Goal: Transaction & Acquisition: Purchase product/service

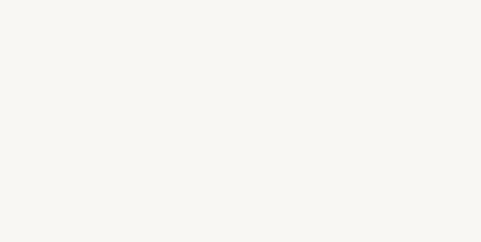
select select "FR"
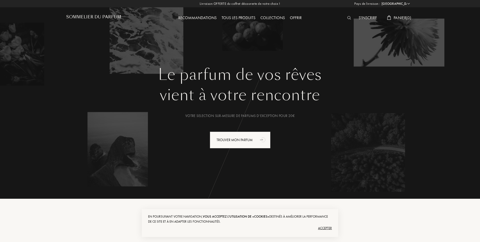
click at [364, 18] on div "S'inscrire" at bounding box center [367, 18] width 23 height 7
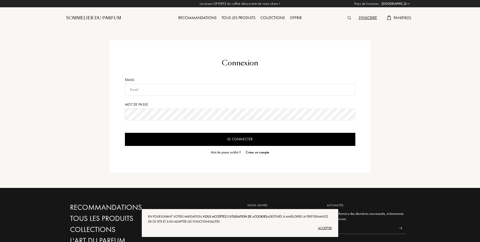
select select "FR"
click at [148, 91] on input "text" at bounding box center [240, 90] width 230 height 12
type input "justinejeunesse@gmail.com"
click at [125, 133] on input "Se connecter" at bounding box center [240, 139] width 230 height 13
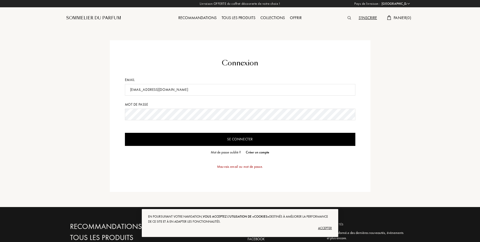
click at [223, 143] on input "Se connecter" at bounding box center [240, 139] width 230 height 13
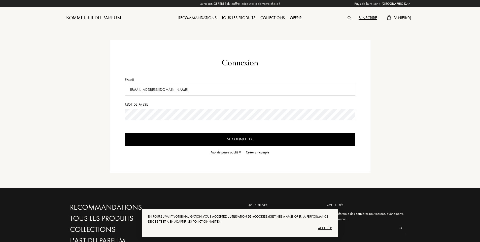
click at [348, 17] on img at bounding box center [349, 18] width 4 height 4
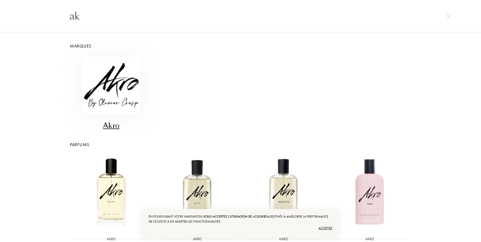
type input "ak"
click at [114, 91] on img at bounding box center [112, 86] width 58 height 58
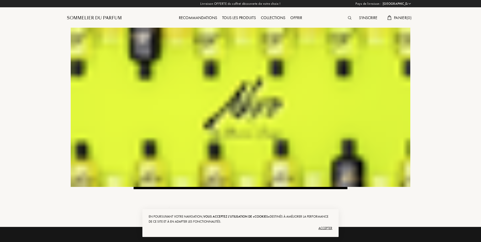
select select "FR"
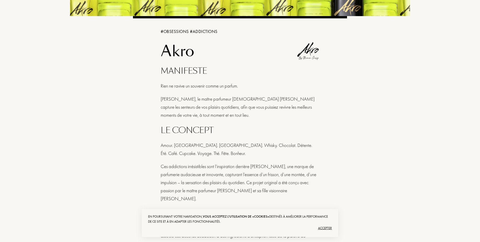
scroll to position [176, 0]
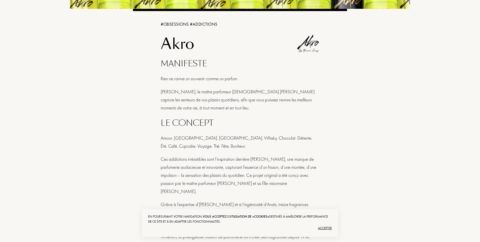
click at [328, 227] on div "Accepter" at bounding box center [240, 228] width 184 height 8
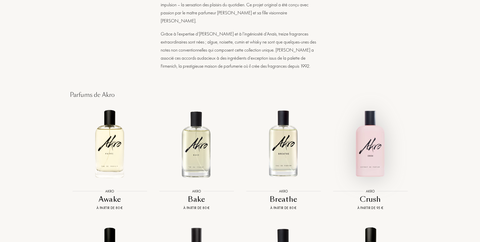
scroll to position [377, 0]
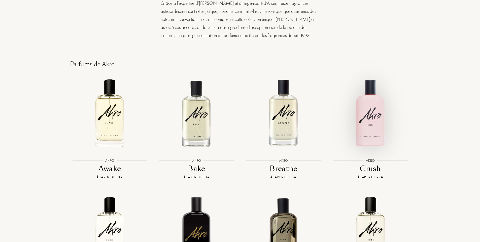
click at [377, 123] on img at bounding box center [370, 113] width 78 height 78
click at [195, 118] on img at bounding box center [196, 113] width 78 height 78
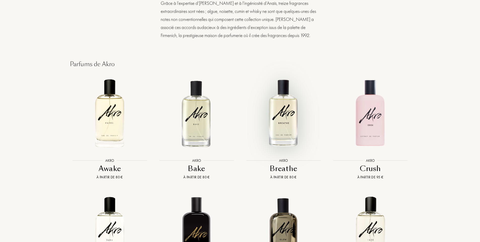
click at [284, 120] on img at bounding box center [283, 113] width 78 height 78
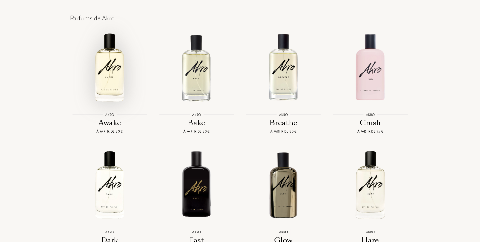
scroll to position [478, 0]
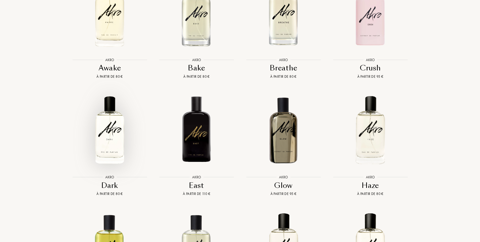
click at [109, 131] on img at bounding box center [109, 130] width 78 height 78
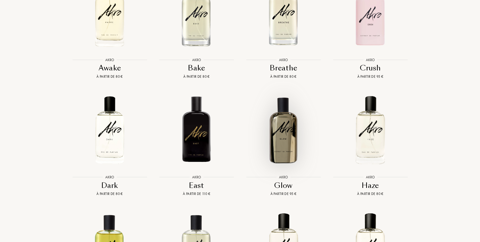
click at [286, 121] on img at bounding box center [283, 130] width 78 height 78
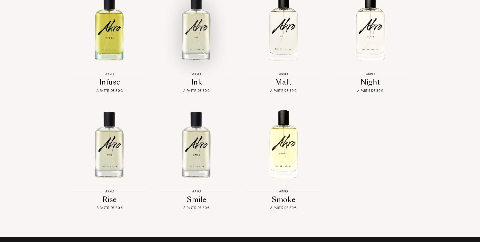
scroll to position [705, 0]
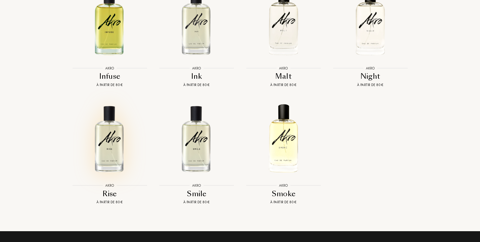
click at [115, 142] on img at bounding box center [109, 138] width 78 height 78
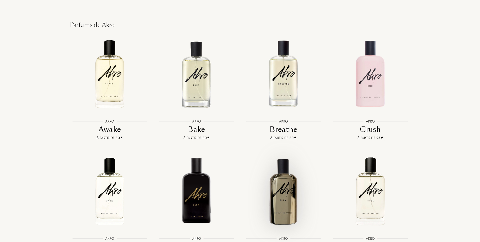
scroll to position [403, 0]
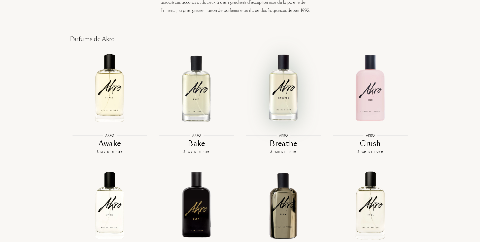
click at [284, 93] on img at bounding box center [283, 88] width 78 height 78
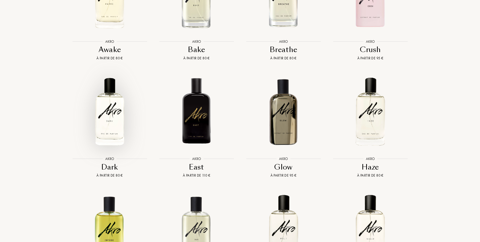
scroll to position [528, 0]
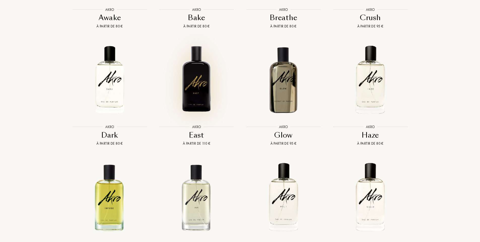
click at [201, 82] on img at bounding box center [196, 80] width 78 height 78
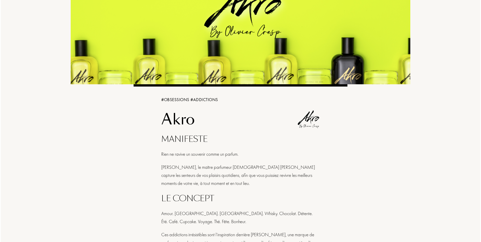
scroll to position [0, 0]
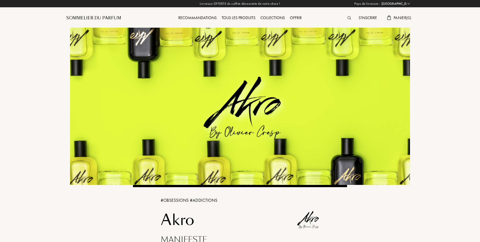
click at [392, 18] on div "Panier ( 0 )" at bounding box center [398, 18] width 29 height 7
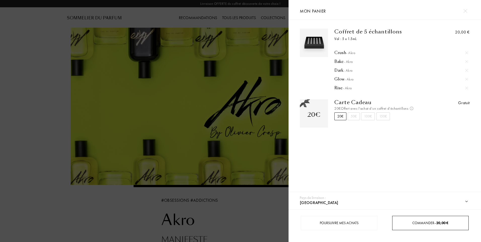
click at [421, 220] on div "Commander – 20,00 €" at bounding box center [430, 223] width 76 height 14
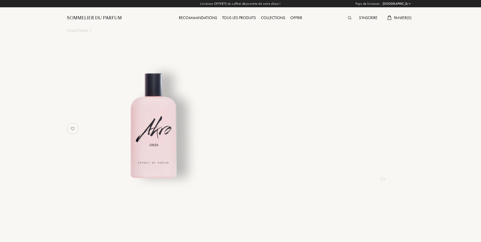
select select "FR"
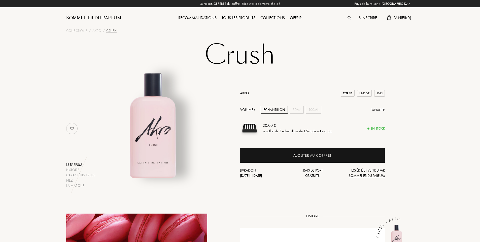
click at [279, 108] on div "Echantillon" at bounding box center [273, 110] width 27 height 8
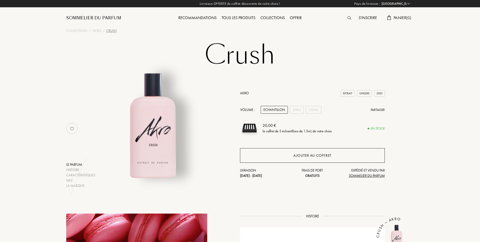
click at [305, 155] on div "Ajouter au coffret" at bounding box center [312, 156] width 38 height 6
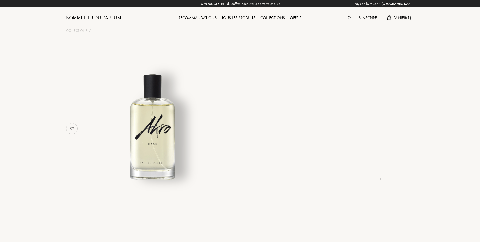
select select "FR"
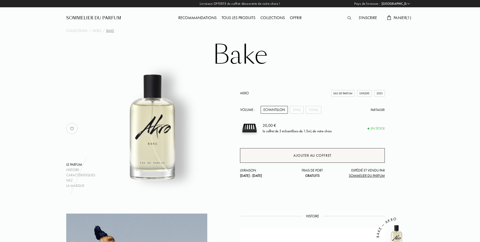
click at [294, 153] on div "Ajouter au coffret" at bounding box center [312, 156] width 38 height 6
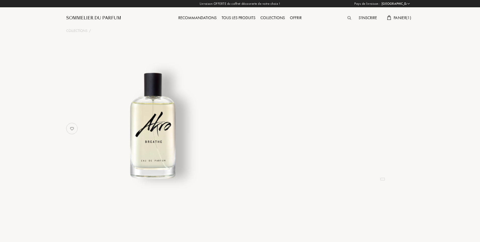
select select "FR"
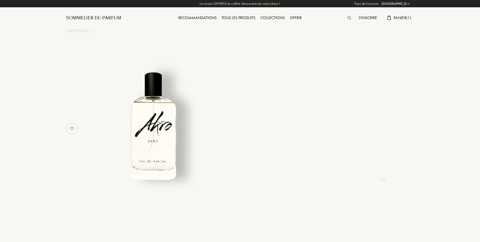
select select "FR"
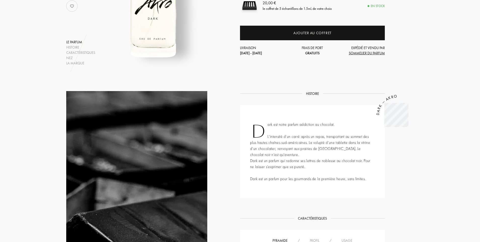
scroll to position [50, 0]
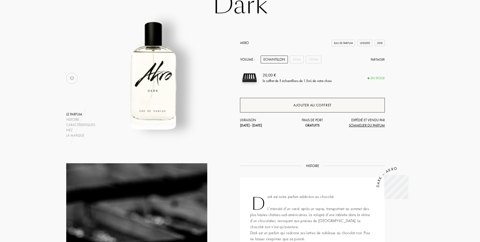
click at [288, 106] on div "Ajouter au coffret" at bounding box center [312, 105] width 145 height 15
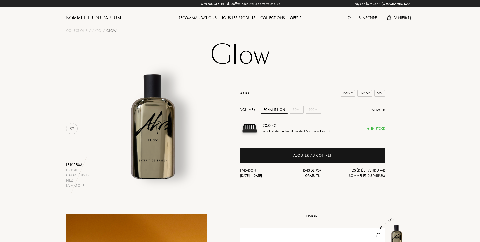
select select "FR"
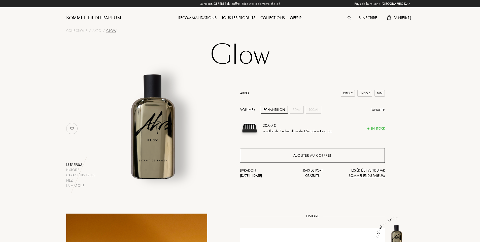
click at [318, 157] on div "Ajouter au coffret" at bounding box center [312, 156] width 38 height 6
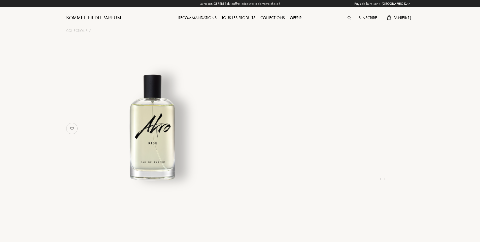
select select "FR"
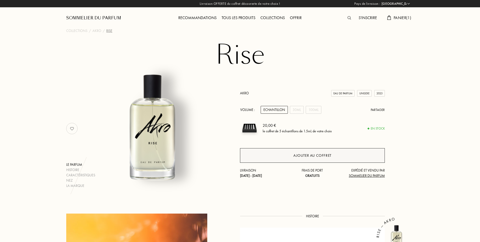
click at [303, 157] on div "Ajouter au coffret" at bounding box center [312, 156] width 38 height 6
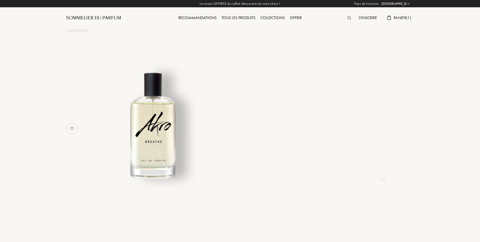
select select "FR"
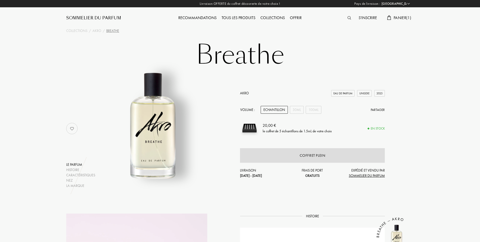
click at [280, 109] on div "Echantillon" at bounding box center [273, 110] width 27 height 8
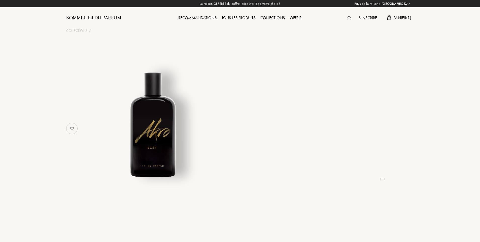
select select "FR"
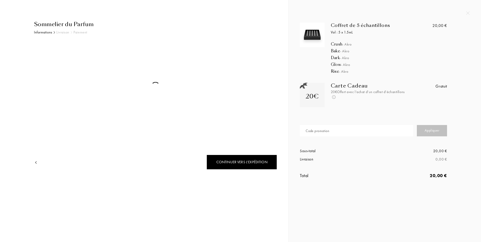
select select "FR"
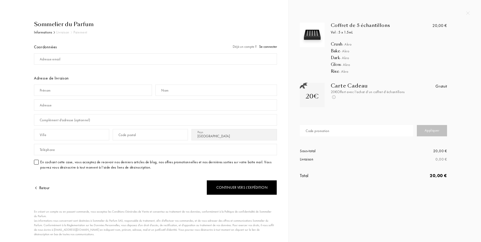
click at [317, 130] on div "Code promotion" at bounding box center [318, 130] width 24 height 5
type input "[PERSON_NAME]"
click at [433, 132] on div "Appliquer" at bounding box center [432, 130] width 30 height 11
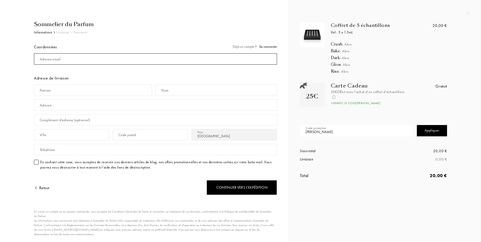
click at [104, 59] on input "mail" at bounding box center [155, 58] width 243 height 11
type input "[EMAIL_ADDRESS][DOMAIN_NAME]"
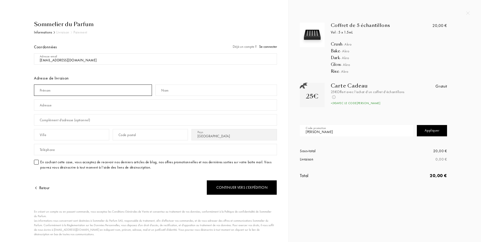
type input "Justine"
type input "Ridel"
type input "13 rue martin luther king"
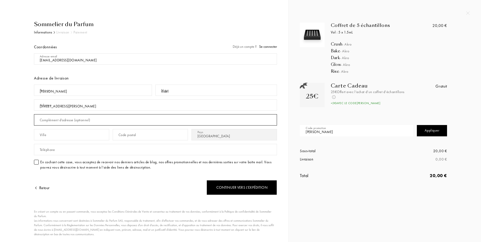
type input "logement 107"
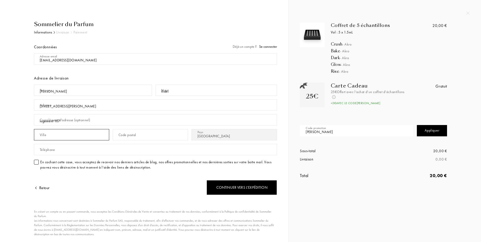
type input "lillebonne"
type input "76170"
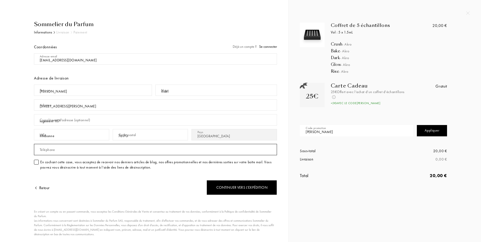
type input "0603951535"
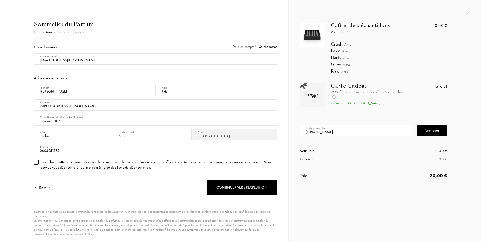
click at [33, 163] on div "Sommelier du Parfum Informations Livraison Paiement Coordonnées Déjà un compte …" at bounding box center [153, 138] width 247 height 237
click at [37, 162] on div at bounding box center [36, 162] width 5 height 5
click at [244, 187] on div "Continuer vers l’expédition" at bounding box center [242, 187] width 70 height 15
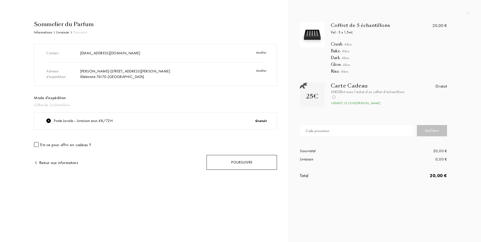
click at [245, 162] on div "Poursuivre" at bounding box center [242, 162] width 70 height 15
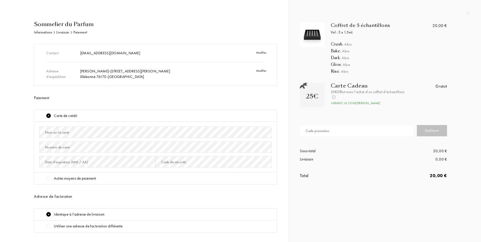
click at [68, 132] on div "Nom sur la carte" at bounding box center [57, 132] width 24 height 5
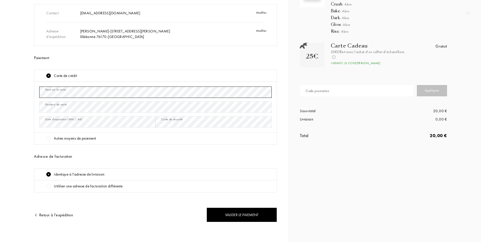
scroll to position [42, 0]
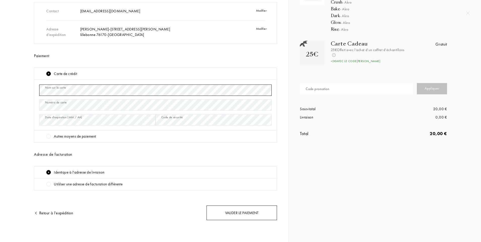
click at [241, 214] on div "Valider le paiement" at bounding box center [242, 213] width 70 height 15
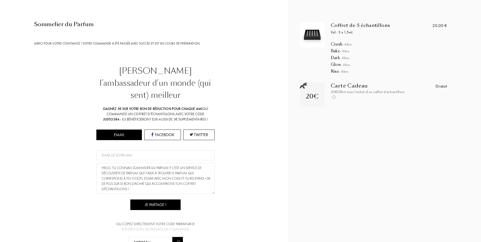
scroll to position [41, 0]
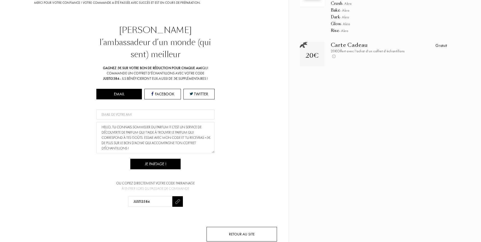
click at [255, 227] on div "Retour au site" at bounding box center [242, 234] width 70 height 15
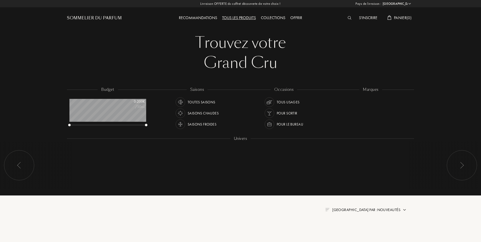
select select "FR"
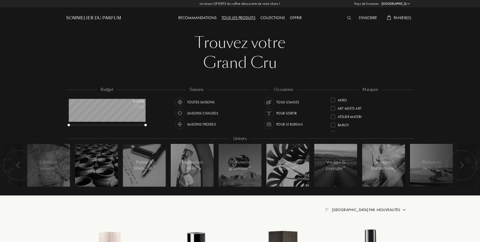
click at [347, 16] on img at bounding box center [349, 18] width 4 height 4
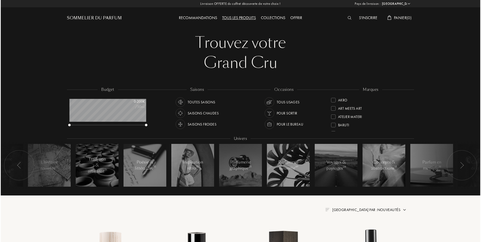
scroll to position [0, 0]
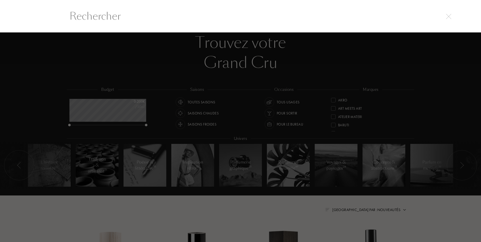
click at [174, 20] on input "text" at bounding box center [240, 16] width 362 height 15
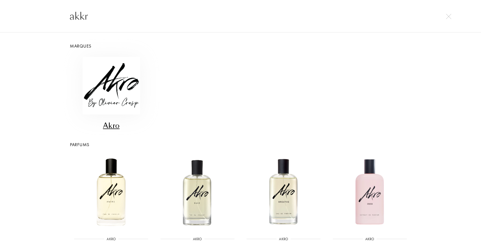
type input "akkr"
click at [94, 79] on img at bounding box center [112, 86] width 58 height 58
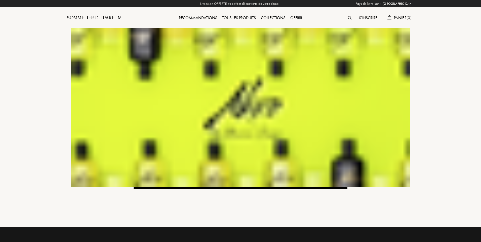
select select "FR"
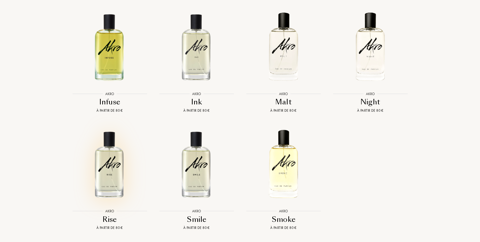
scroll to position [679, 0]
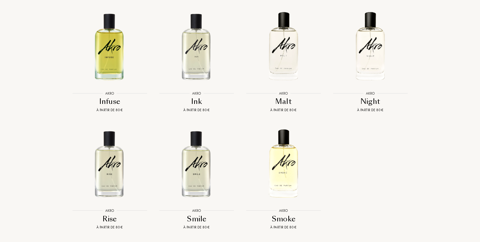
click at [198, 167] on img at bounding box center [196, 164] width 78 height 78
click at [198, 161] on img at bounding box center [196, 164] width 78 height 78
click at [278, 163] on img at bounding box center [283, 164] width 78 height 78
click at [100, 160] on img at bounding box center [109, 164] width 78 height 78
click at [379, 54] on img at bounding box center [370, 46] width 78 height 78
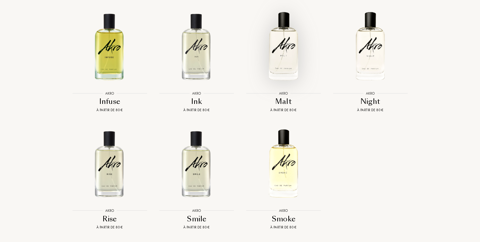
click at [282, 53] on img at bounding box center [283, 46] width 78 height 78
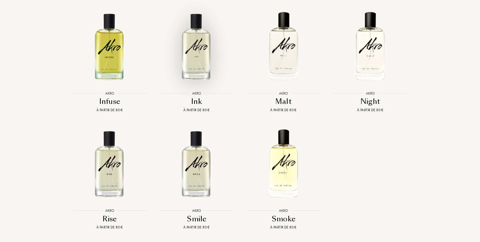
click at [199, 44] on img at bounding box center [196, 46] width 78 height 78
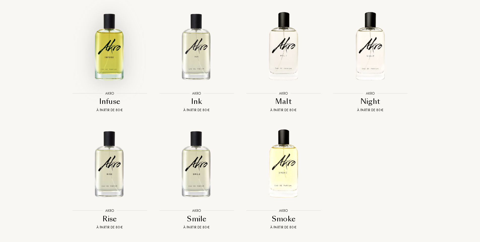
click at [116, 49] on img at bounding box center [109, 46] width 78 height 78
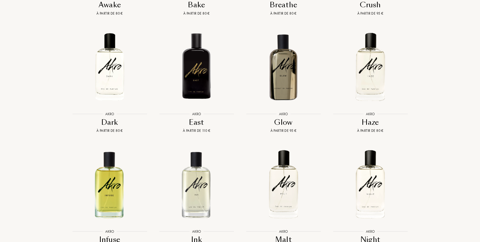
scroll to position [478, 0]
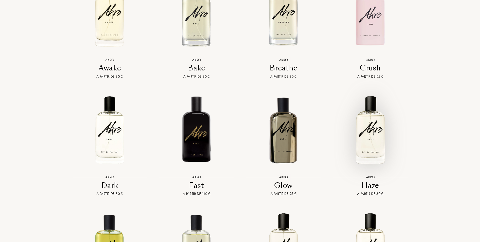
click at [372, 126] on img at bounding box center [370, 130] width 78 height 78
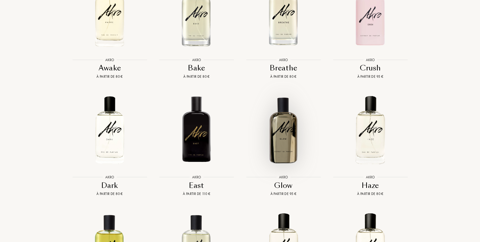
click at [291, 136] on img at bounding box center [283, 130] width 78 height 78
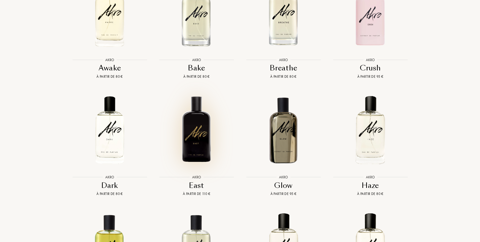
click at [194, 124] on img at bounding box center [196, 130] width 78 height 78
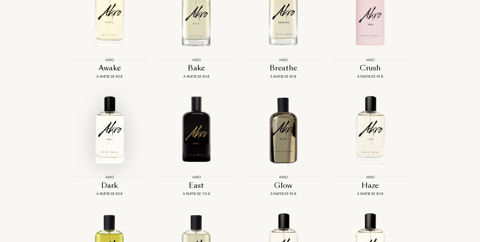
click at [106, 127] on img at bounding box center [109, 130] width 78 height 78
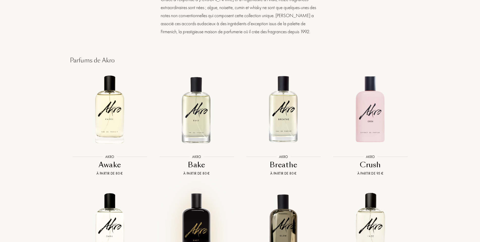
scroll to position [377, 0]
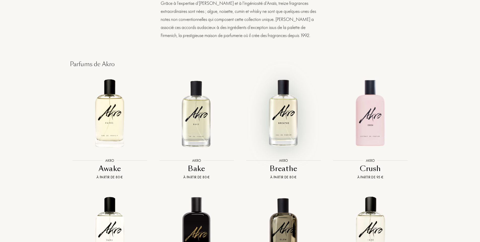
click at [285, 111] on img at bounding box center [283, 113] width 78 height 78
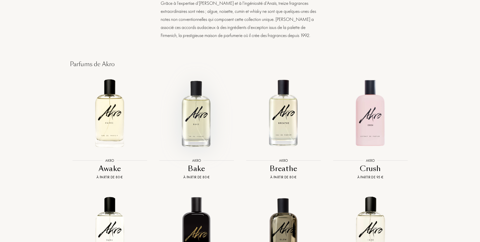
click at [194, 110] on img at bounding box center [196, 113] width 78 height 78
click at [106, 115] on img at bounding box center [109, 113] width 78 height 78
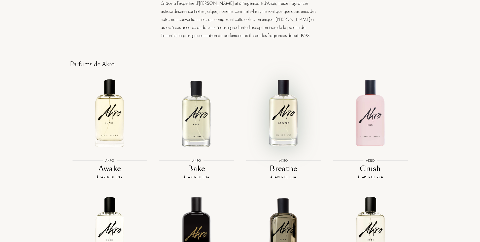
click at [288, 114] on img at bounding box center [283, 113] width 78 height 78
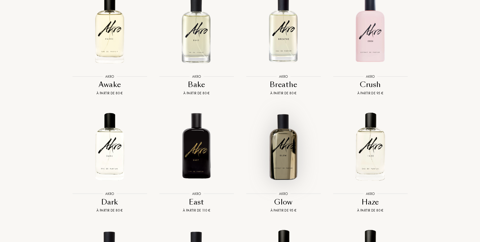
scroll to position [503, 0]
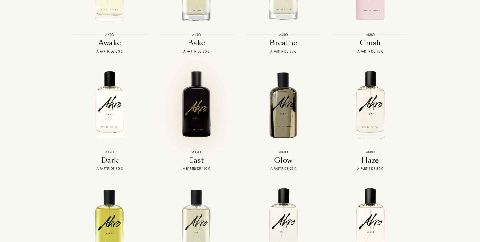
click at [201, 105] on img at bounding box center [196, 105] width 78 height 78
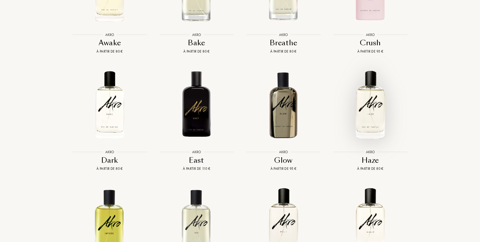
click at [376, 93] on img at bounding box center [370, 105] width 78 height 78
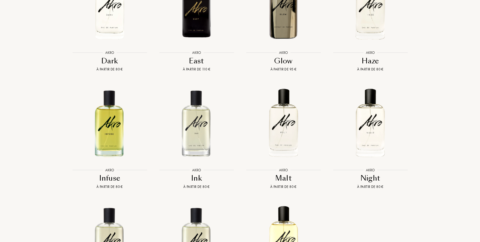
scroll to position [604, 0]
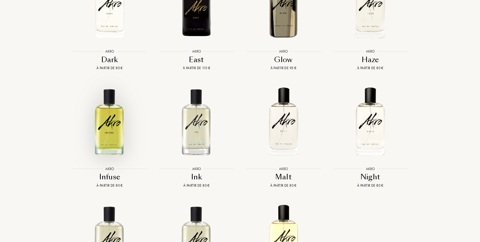
click at [104, 124] on img at bounding box center [109, 122] width 78 height 78
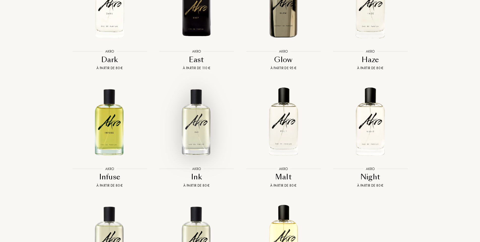
click at [184, 130] on img at bounding box center [196, 122] width 78 height 78
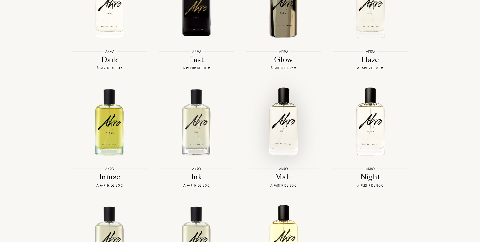
click at [291, 129] on img at bounding box center [283, 122] width 78 height 78
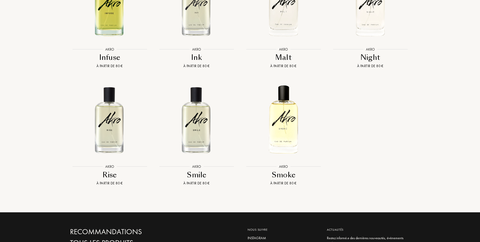
scroll to position [730, 0]
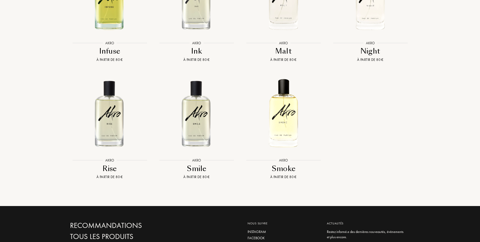
click at [193, 118] on img at bounding box center [196, 113] width 78 height 78
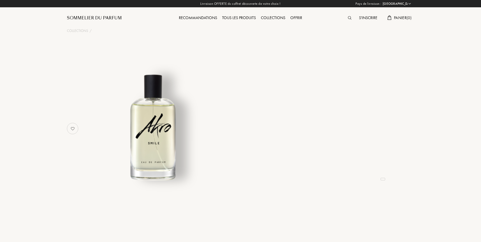
select select "FR"
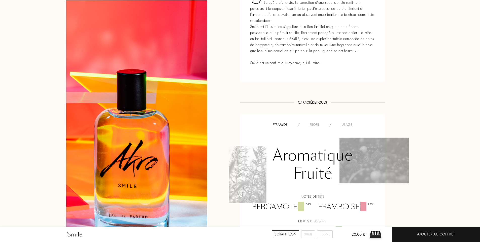
scroll to position [277, 0]
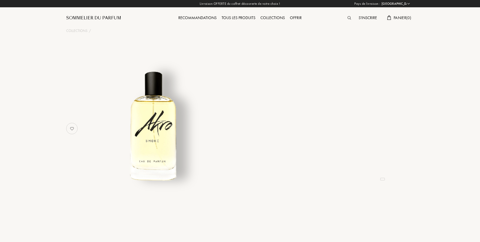
select select "FR"
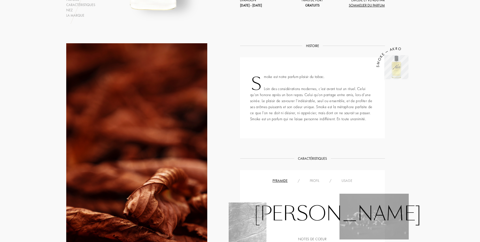
scroll to position [252, 0]
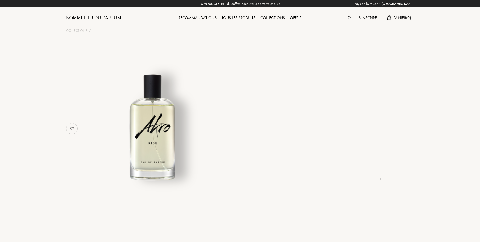
select select "FR"
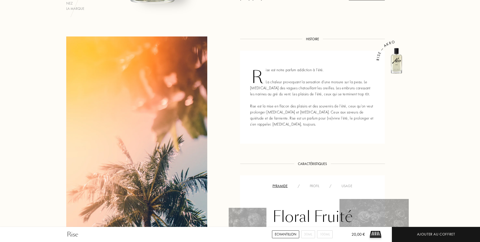
scroll to position [176, 0]
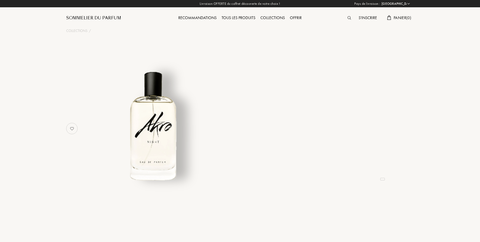
select select "FR"
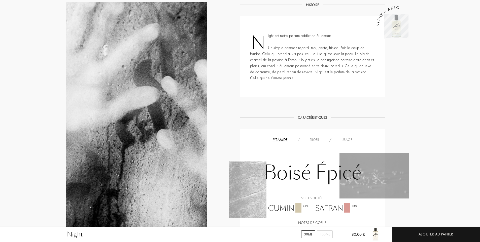
scroll to position [226, 0]
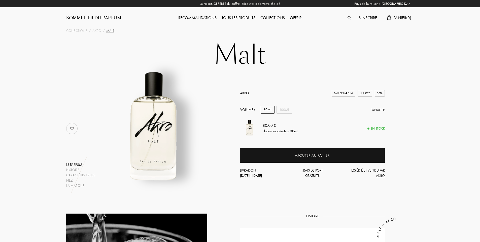
select select "FR"
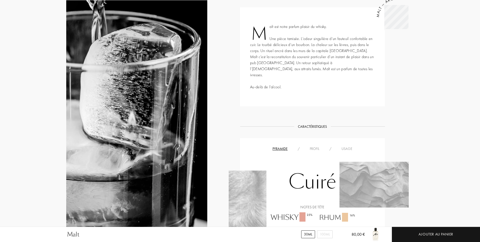
scroll to position [226, 0]
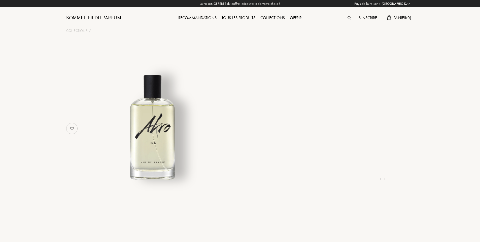
select select "FR"
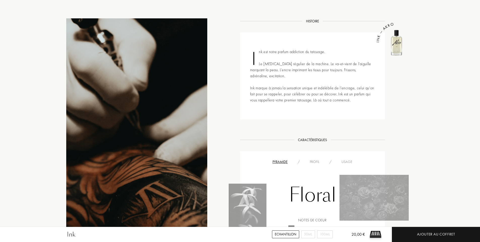
scroll to position [201, 0]
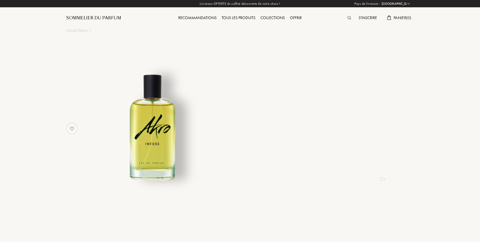
select select "FR"
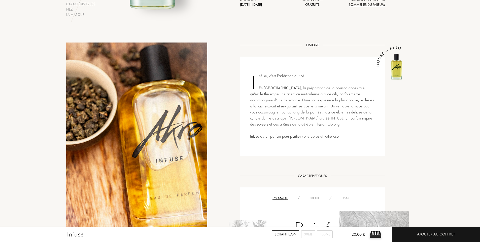
scroll to position [151, 0]
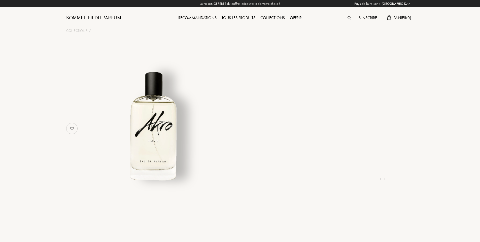
select select "FR"
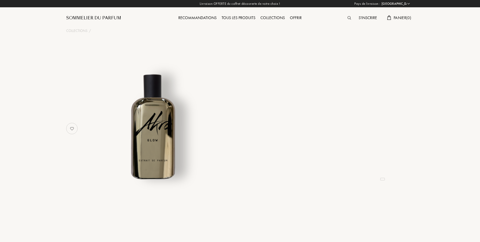
select select "FR"
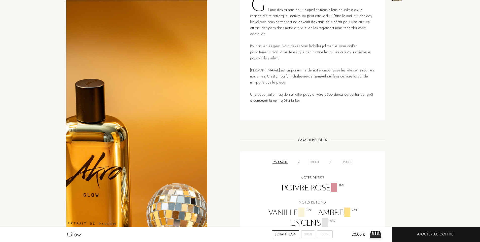
scroll to position [252, 0]
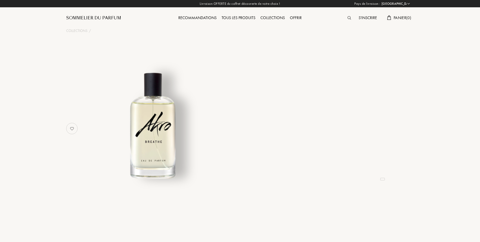
select select "FR"
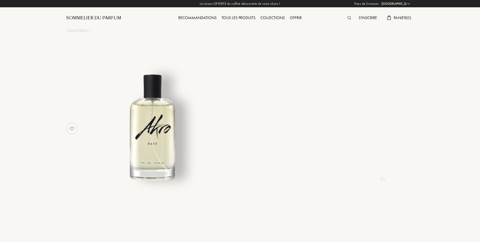
select select "FR"
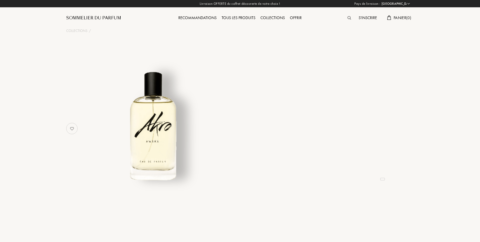
select select "FR"
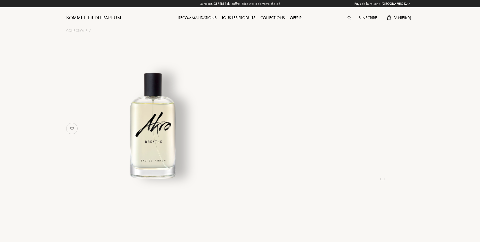
select select "FR"
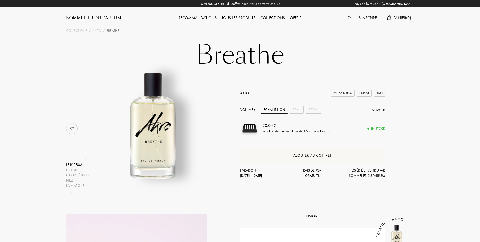
click at [300, 155] on div "Ajouter au coffret" at bounding box center [312, 156] width 38 height 6
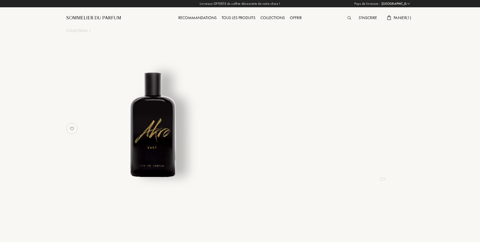
select select "FR"
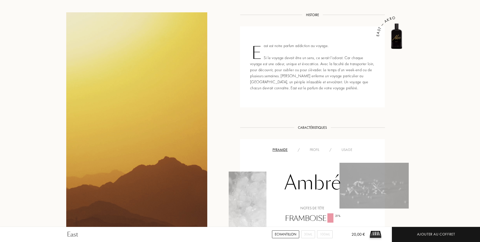
scroll to position [101, 0]
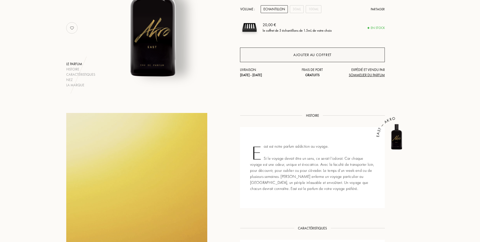
click at [312, 54] on div "Ajouter au coffret" at bounding box center [312, 55] width 38 height 6
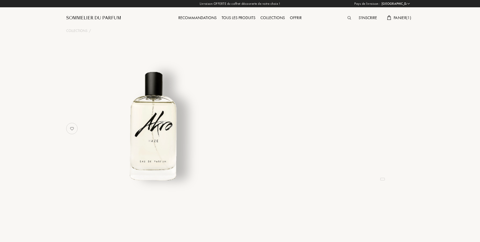
select select "FR"
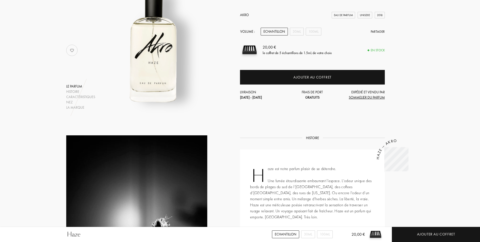
scroll to position [75, 0]
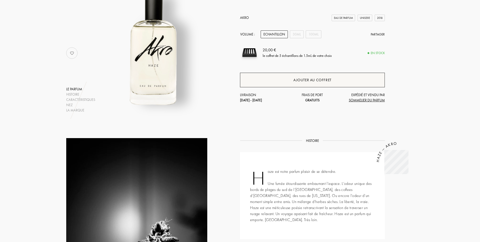
click at [294, 79] on div "Ajouter au coffret" at bounding box center [312, 80] width 38 height 6
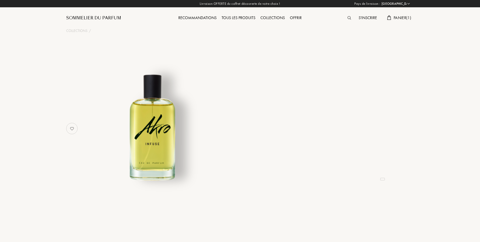
select select "FR"
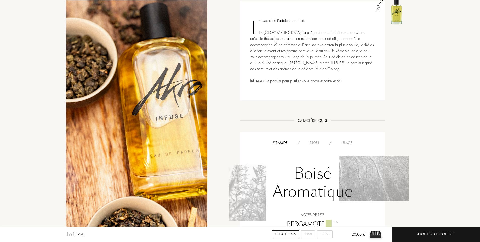
scroll to position [75, 0]
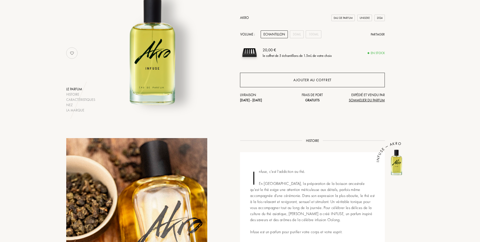
click at [315, 81] on div "Ajouter au coffret" at bounding box center [312, 80] width 38 height 6
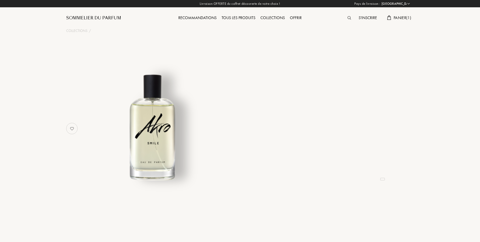
select select "FR"
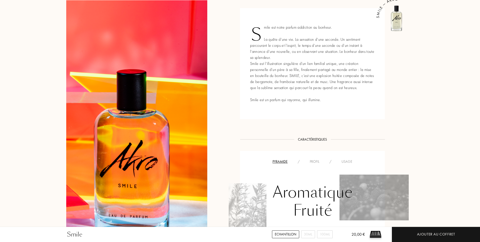
scroll to position [151, 0]
